Goal: Task Accomplishment & Management: Use online tool/utility

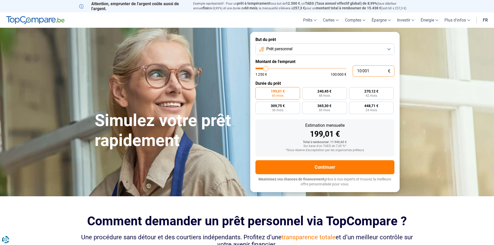
click at [375, 70] on input "10 001" at bounding box center [374, 70] width 42 height 11
type input "4"
type input "1250"
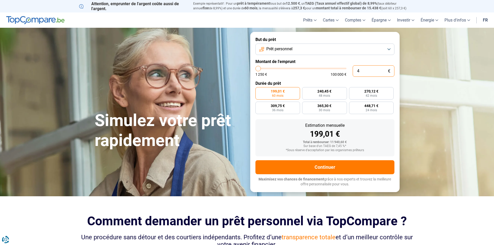
type input "40"
type input "1250"
type input "400"
type input "1250"
type input "4 000"
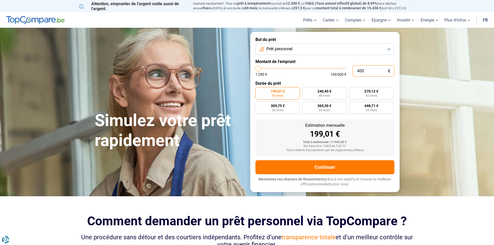
type input "4000"
type input "40 000"
type input "40000"
type input "40 000"
radio input "false"
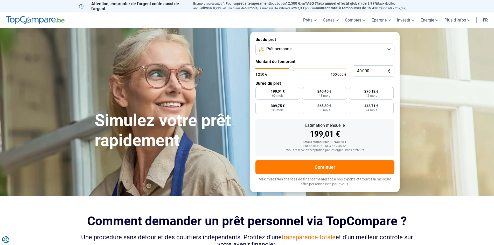
click at [386, 147] on div "Sur base d'un TAEG de 7,45 %*" at bounding box center [325, 146] width 131 height 4
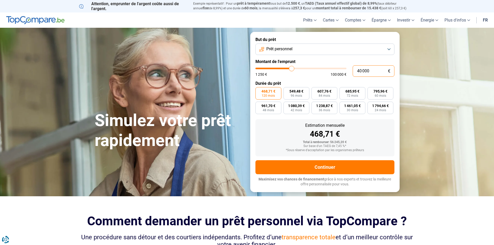
click at [382, 73] on input "40 000" at bounding box center [374, 70] width 42 height 11
type input "2"
type input "1250"
type input "20"
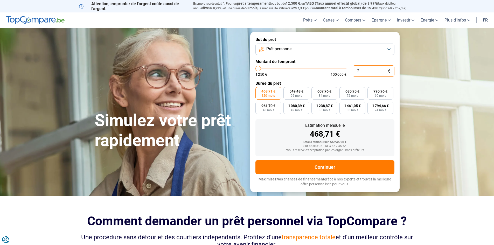
type input "1250"
type input "200"
type input "1250"
type input "2 000"
type input "2000"
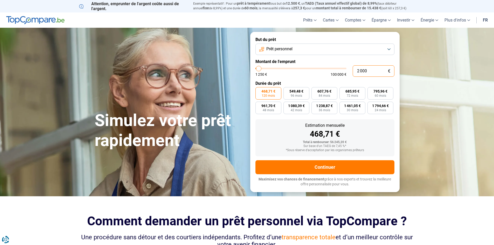
type input "20 000"
type input "20000"
radio input "true"
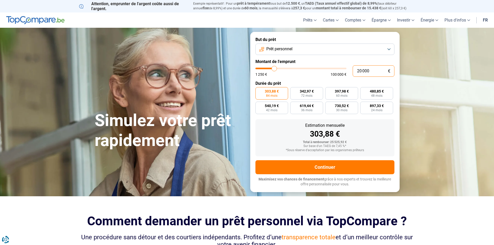
click at [381, 72] on input "20 000" at bounding box center [374, 70] width 42 height 11
type input "4"
type input "1250"
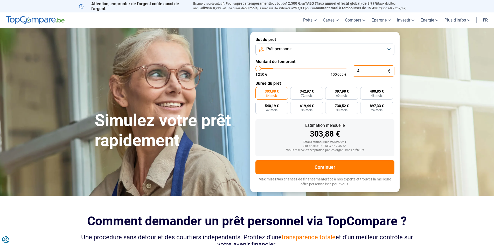
type input "40"
type input "1250"
type input "400"
type input "1250"
type input "4 000"
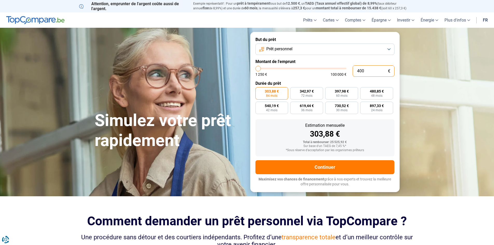
type input "4000"
type input "40 000"
type input "40000"
radio input "false"
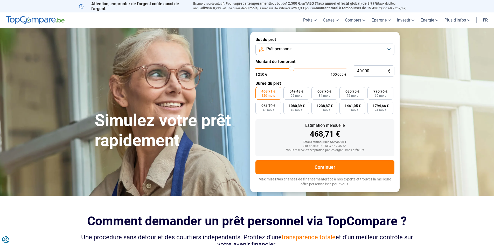
click at [385, 48] on button "Prêt personnel" at bounding box center [325, 49] width 139 height 11
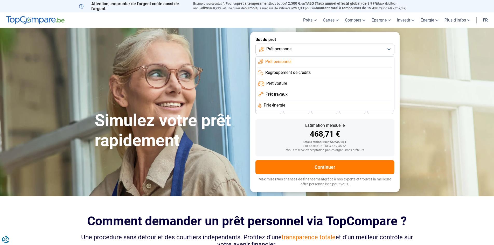
click at [385, 48] on button "Prêt personnel" at bounding box center [325, 49] width 139 height 11
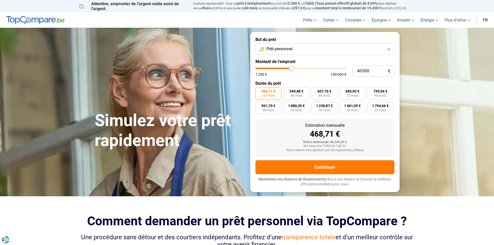
click at [384, 129] on div "Estimation mensuelle 468,71 €" at bounding box center [325, 130] width 131 height 15
click at [328, 110] on span "36 mois" at bounding box center [324, 110] width 11 height 3
click at [315, 105] on input "1 238,87 € 36 mois" at bounding box center [313, 103] width 3 height 3
radio input "true"
click at [360, 71] on input "40 000" at bounding box center [374, 70] width 42 height 11
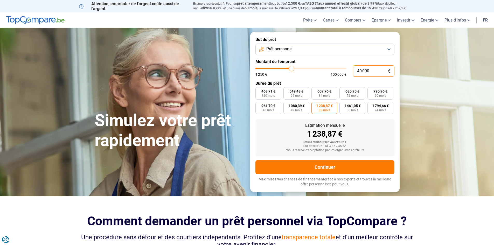
type input "0"
type input "1250"
type input "2"
type input "1250"
type input "1 250"
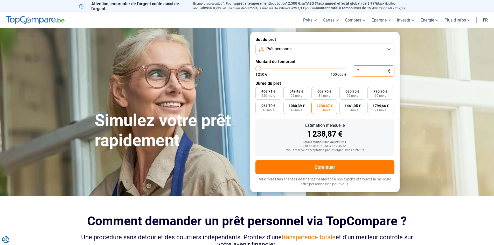
type input "1250"
radio input "true"
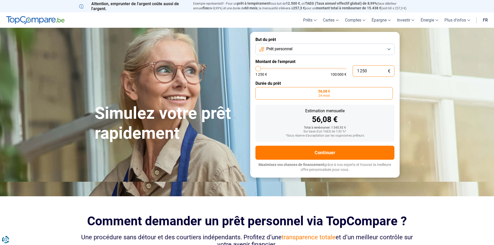
drag, startPoint x: 370, startPoint y: 71, endPoint x: 352, endPoint y: 71, distance: 17.9
click at [352, 71] on div "1 250 € 1 250 € 100 000 €" at bounding box center [325, 70] width 139 height 11
type input "2"
type input "1250"
type input "20"
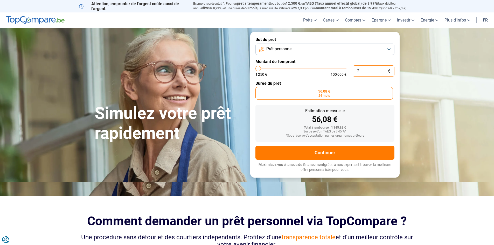
type input "1250"
type input "200"
type input "1250"
type input "2 000"
type input "2000"
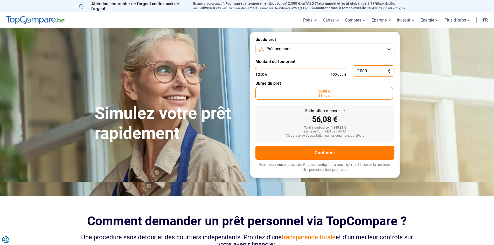
type input "20 000"
type input "20000"
radio input "false"
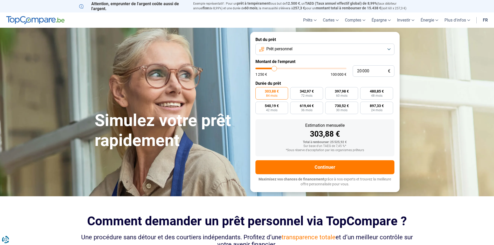
click at [305, 51] on button "Prêt personnel" at bounding box center [325, 49] width 139 height 11
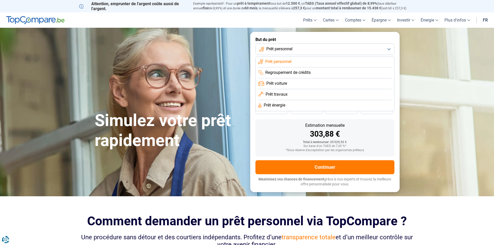
click at [292, 94] on li "Prêt travaux" at bounding box center [324, 94] width 133 height 11
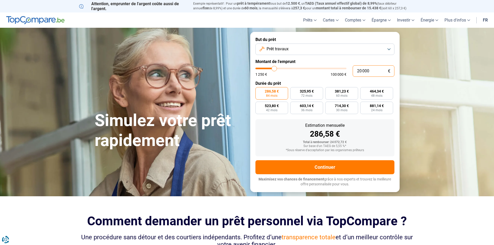
drag, startPoint x: 373, startPoint y: 70, endPoint x: 352, endPoint y: 70, distance: 20.8
click at [352, 70] on div "20 000 € 1 250 € 100 000 €" at bounding box center [325, 70] width 139 height 11
type input "2"
type input "1250"
type input "20"
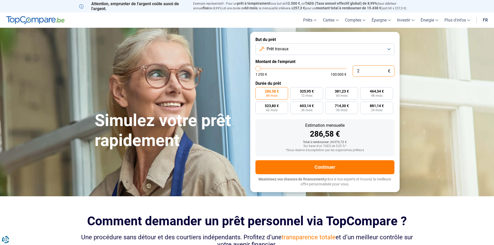
type input "1250"
type input "200"
type input "1250"
type input "2 000"
type input "2000"
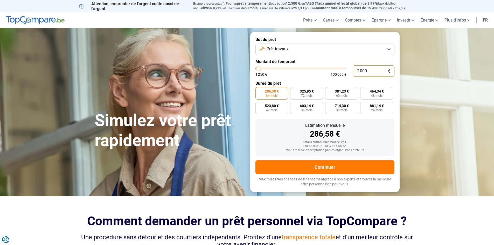
type input "20 000"
type input "20000"
type input "200 000"
type input "100000"
type input "100 000"
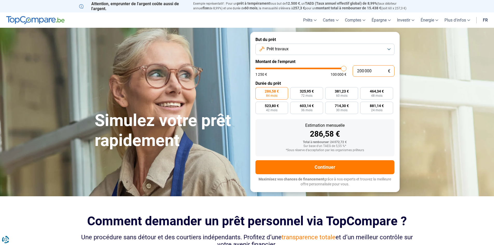
type input "100000"
radio input "false"
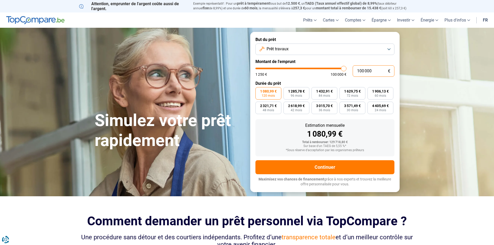
type input "100 000"
click at [441, 101] on section "Simulez votre prêt rapidement Simulez votre prêt rapidement But du prêt Prêt tr…" at bounding box center [247, 112] width 494 height 168
